Goal: Information Seeking & Learning: Check status

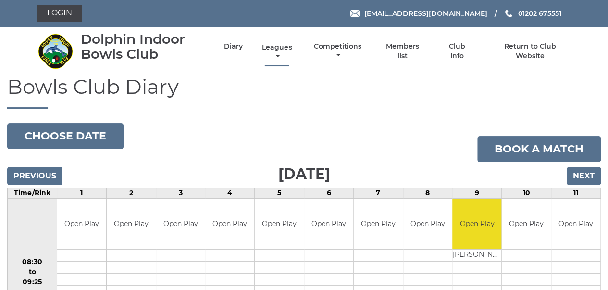
click at [278, 53] on link "Leagues" at bounding box center [276, 52] width 35 height 19
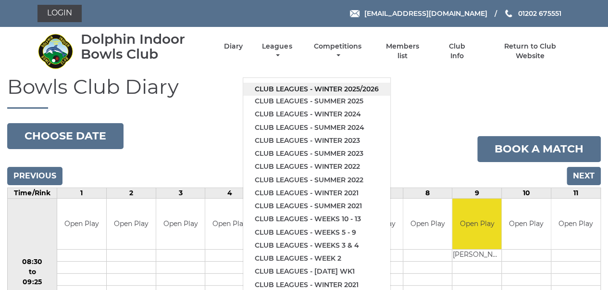
click at [292, 88] on link "Club leagues - Winter 2025/2026" at bounding box center [316, 89] width 147 height 13
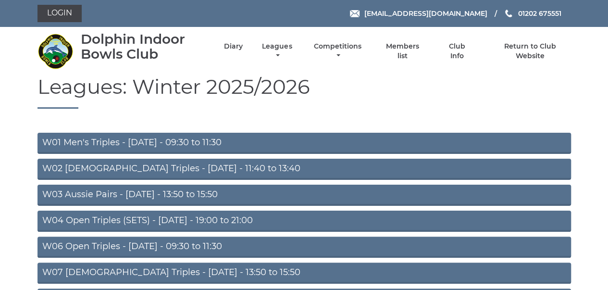
click at [89, 199] on link "W03 Aussie Pairs - Monday - 13:50 to 15:50" at bounding box center [303, 194] width 533 height 21
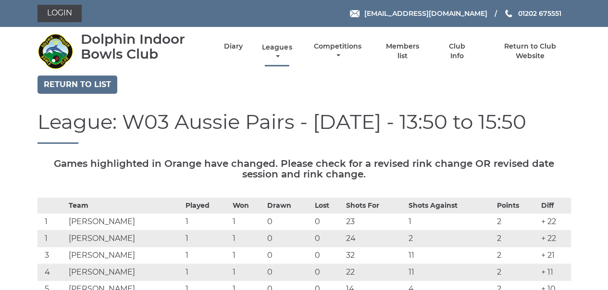
click at [276, 51] on link "Leagues" at bounding box center [276, 52] width 35 height 19
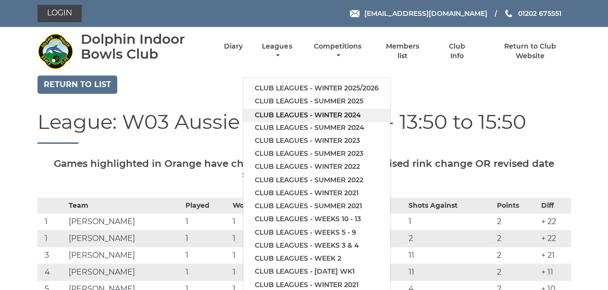
click at [282, 115] on link "Club leagues - Winter 2024" at bounding box center [316, 115] width 147 height 13
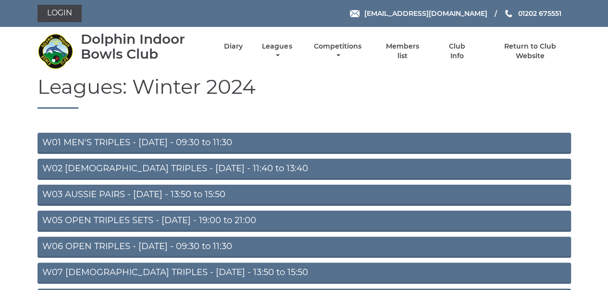
click at [121, 194] on link "W03 AUSSIE PAIRS - [DATE] - 13:50 to 15:50" at bounding box center [303, 194] width 533 height 21
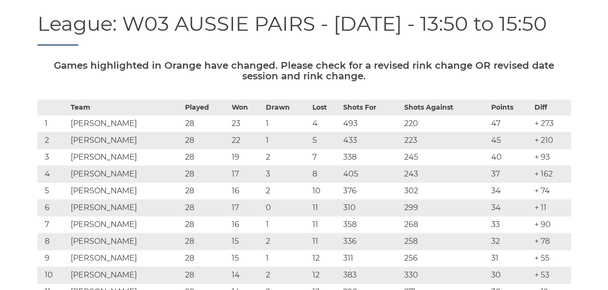
scroll to position [121, 0]
